Goal: Task Accomplishment & Management: Manage account settings

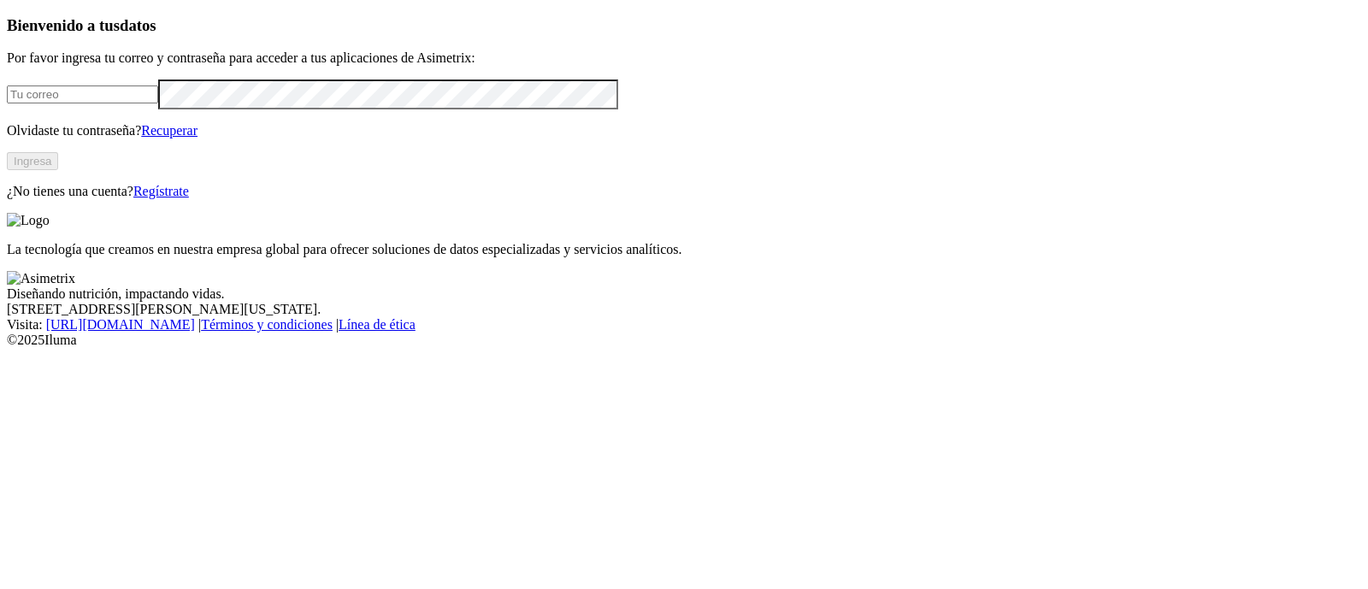
click at [158, 103] on input "email" at bounding box center [82, 94] width 151 height 18
type input "[PERSON_NAME][EMAIL_ADDRESS][PERSON_NAME][DOMAIN_NAME]"
click at [58, 170] on button "Ingresa" at bounding box center [32, 161] width 51 height 18
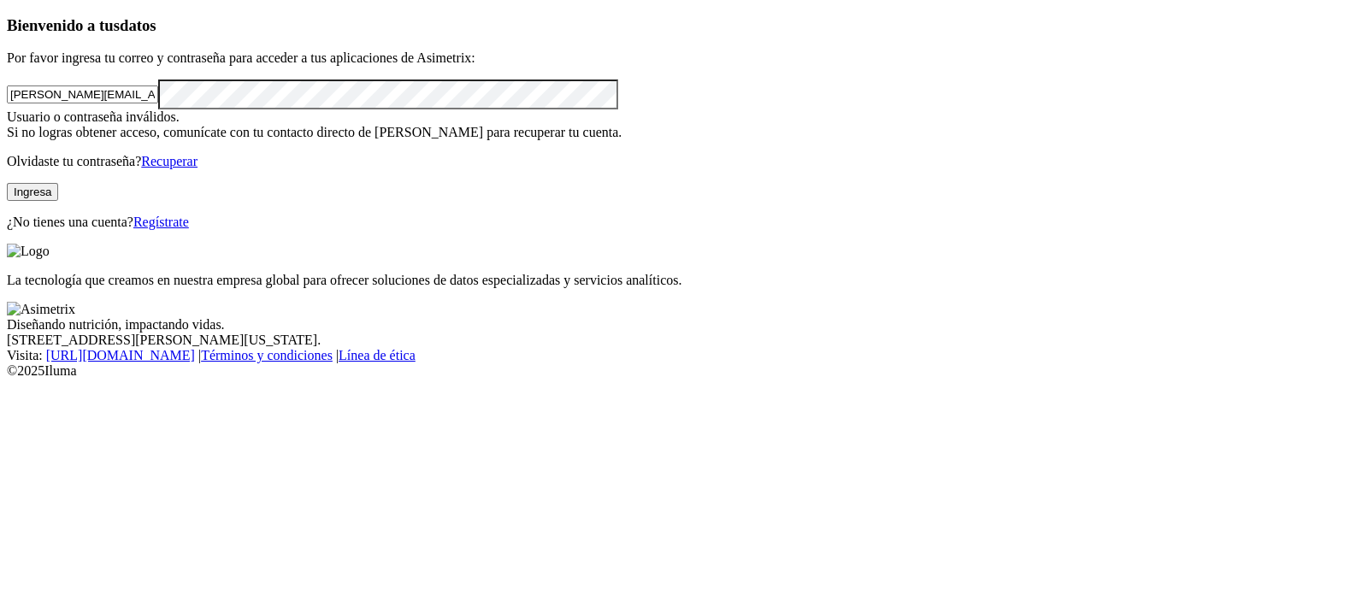
drag, startPoint x: 232, startPoint y: 144, endPoint x: 44, endPoint y: 139, distance: 187.3
click at [44, 103] on input "[PERSON_NAME][EMAIL_ADDRESS][PERSON_NAME][DOMAIN_NAME]" at bounding box center [82, 94] width 151 height 18
click at [158, 103] on input "[PERSON_NAME][EMAIL_ADDRESS][PERSON_NAME][DOMAIN_NAME]" at bounding box center [82, 94] width 151 height 18
drag, startPoint x: 421, startPoint y: 139, endPoint x: 370, endPoint y: 141, distance: 51.3
click at [158, 103] on input "[PERSON_NAME][EMAIL_ADDRESS][PERSON_NAME][DOMAIN_NAME]" at bounding box center [82, 94] width 151 height 18
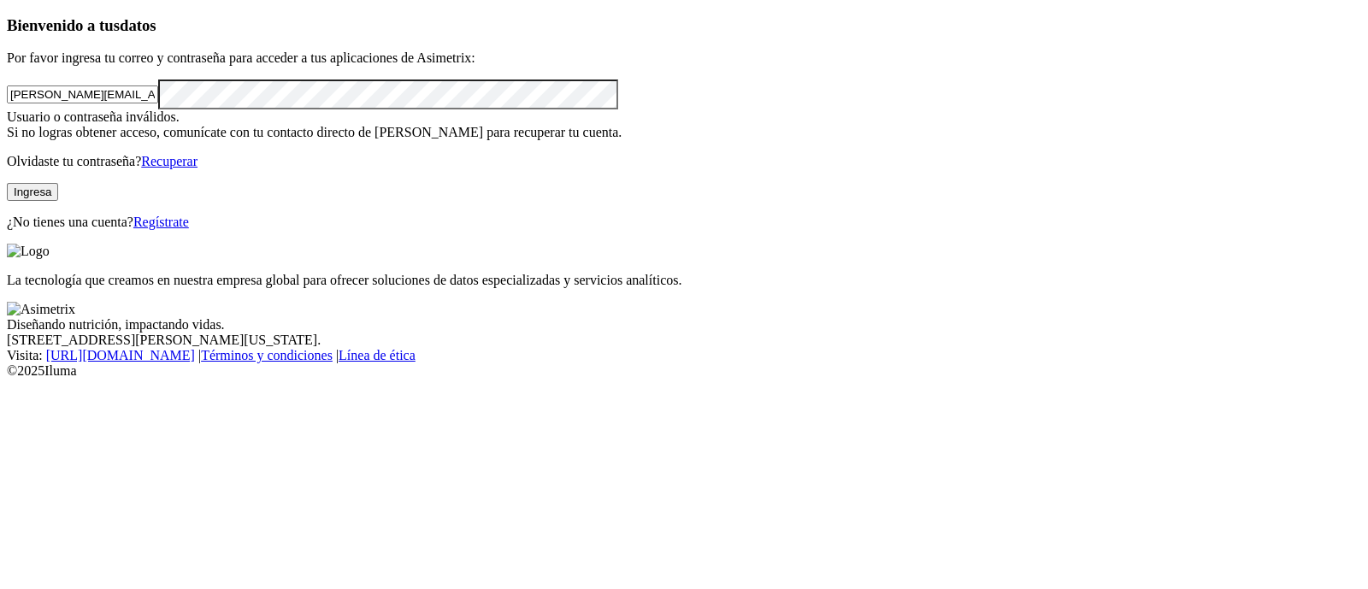
drag, startPoint x: 372, startPoint y: 133, endPoint x: 0, endPoint y: 130, distance: 371.9
click at [7, 130] on div "Bienvenido a tus datos Por favor ingresa tu correo y contraseña para acceder a …" at bounding box center [684, 123] width 1354 height 214
type input "juan.londono@grupobios.co"
click at [58, 201] on button "Ingresa" at bounding box center [32, 192] width 51 height 18
click at [7, 164] on div "Bienvenido a tus datos Por favor ingresa tu correo y contraseña para acceder a …" at bounding box center [684, 123] width 1354 height 214
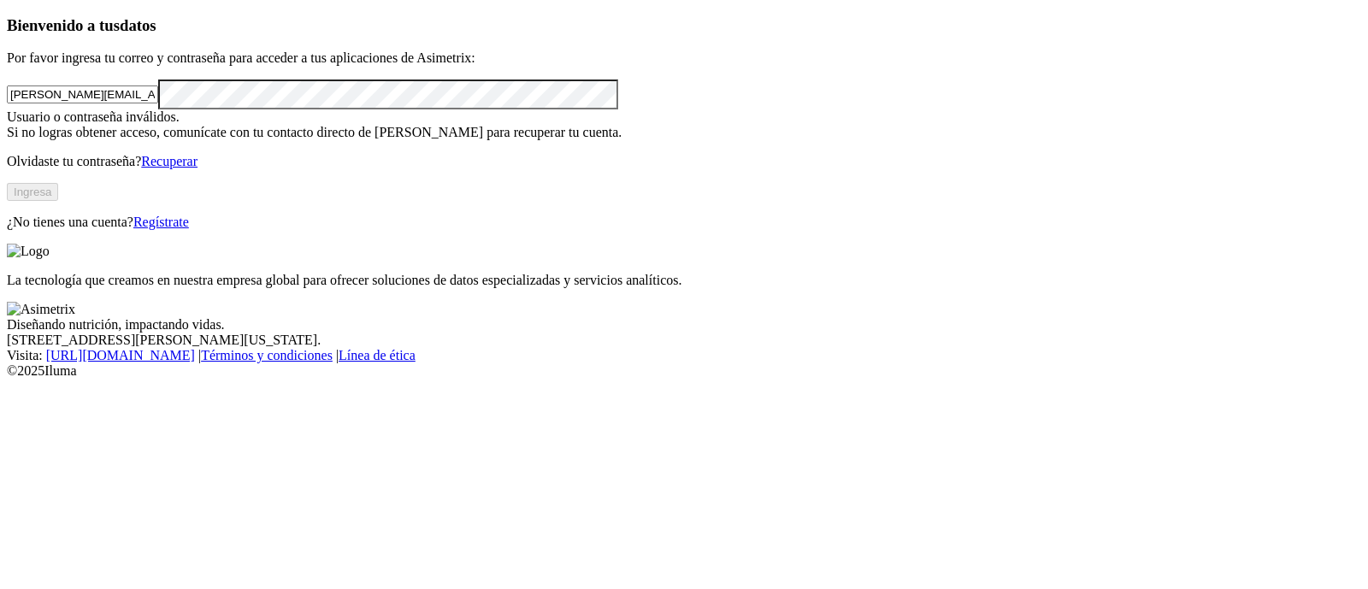
drag, startPoint x: 281, startPoint y: 144, endPoint x: 0, endPoint y: 144, distance: 281.3
click at [7, 144] on div "Bienvenido a tus datos Por favor ingresa tu correo y contraseña para acceder a …" at bounding box center [684, 123] width 1354 height 214
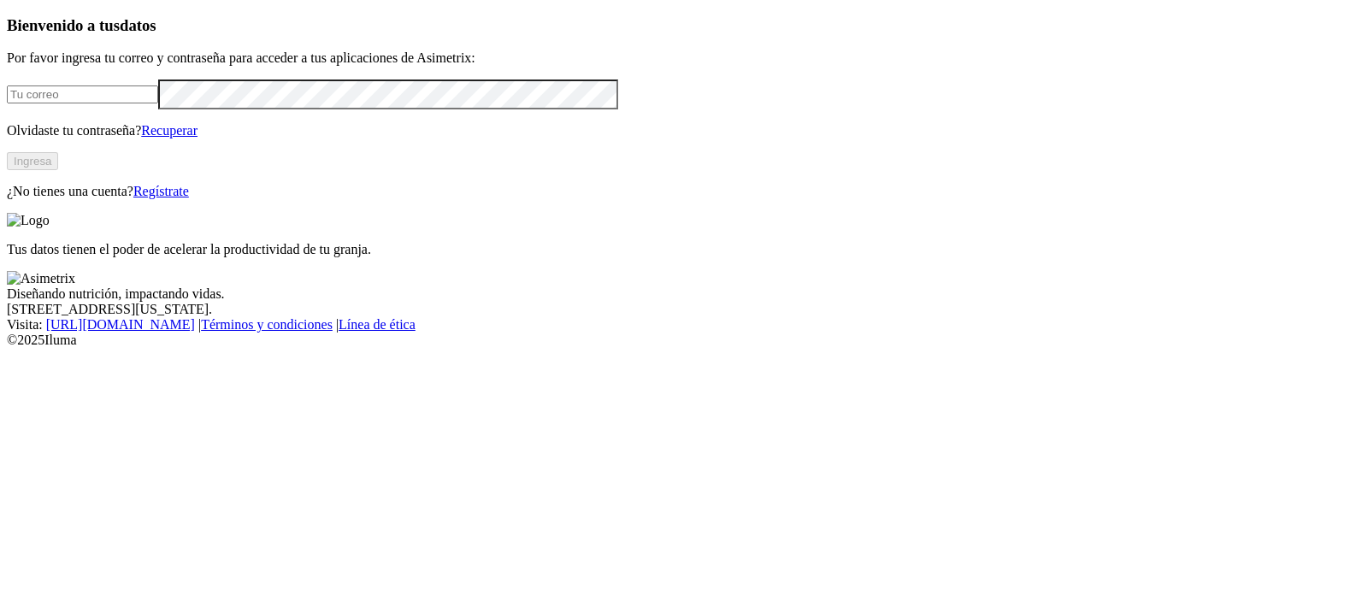
click at [158, 103] on input "email" at bounding box center [82, 94] width 151 height 18
type input "[PERSON_NAME][EMAIL_ADDRESS][PERSON_NAME][DOMAIN_NAME]"
click at [197, 138] on link "Recuperar" at bounding box center [169, 130] width 56 height 15
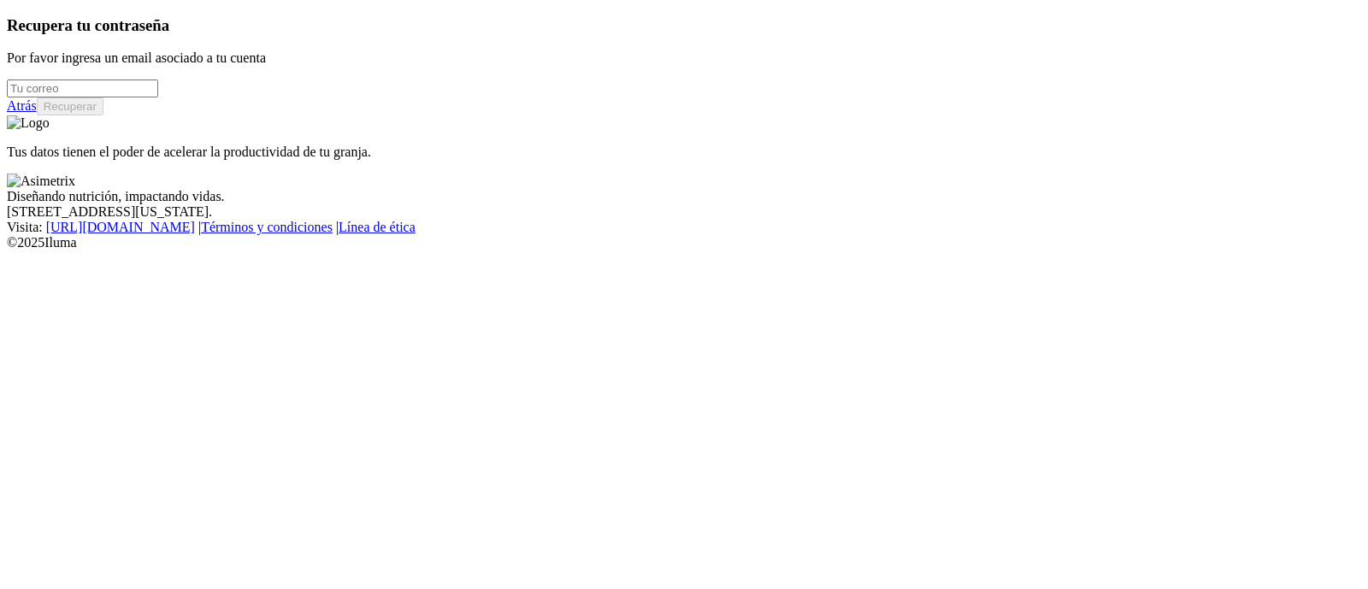
click at [158, 97] on input "email" at bounding box center [82, 89] width 151 height 18
type input "[PERSON_NAME][EMAIL_ADDRESS][PERSON_NAME][DOMAIN_NAME]"
click at [103, 115] on button "Recuperar" at bounding box center [70, 106] width 67 height 18
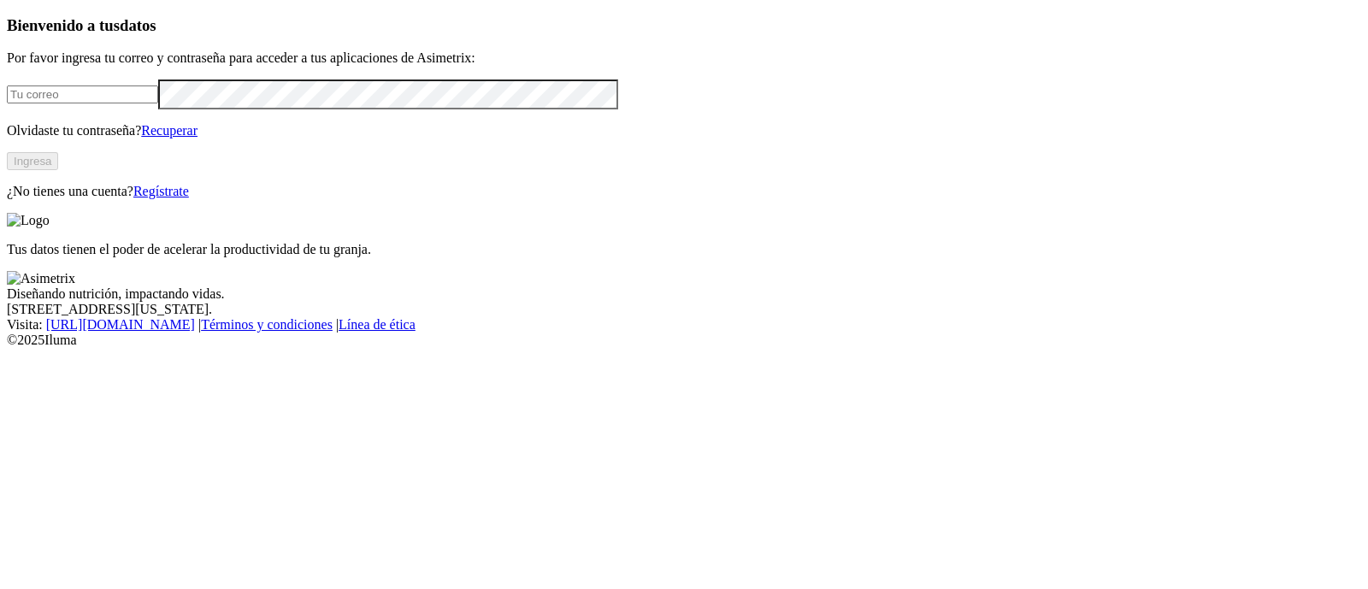
click at [158, 103] on input "email" at bounding box center [82, 94] width 151 height 18
type input "[PERSON_NAME][EMAIL_ADDRESS][PERSON_NAME][DOMAIN_NAME]"
click at [58, 170] on button "Ingresa" at bounding box center [32, 161] width 51 height 18
